Goal: Information Seeking & Learning: Learn about a topic

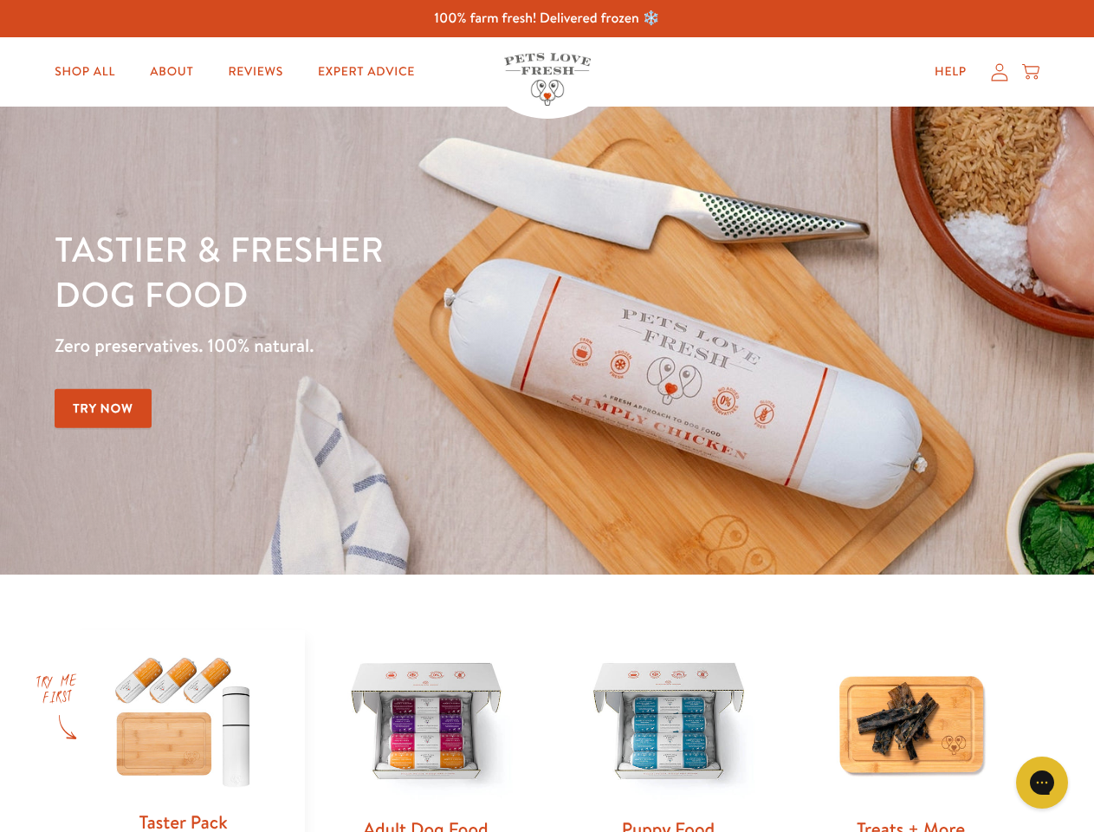
click at [547, 416] on div "Tastier & fresher dog food Zero preservatives. 100% natural. Try Now" at bounding box center [383, 340] width 657 height 229
click at [1042, 782] on icon "Gorgias live chat" at bounding box center [1042, 782] width 16 height 16
